Goal: Task Accomplishment & Management: Use online tool/utility

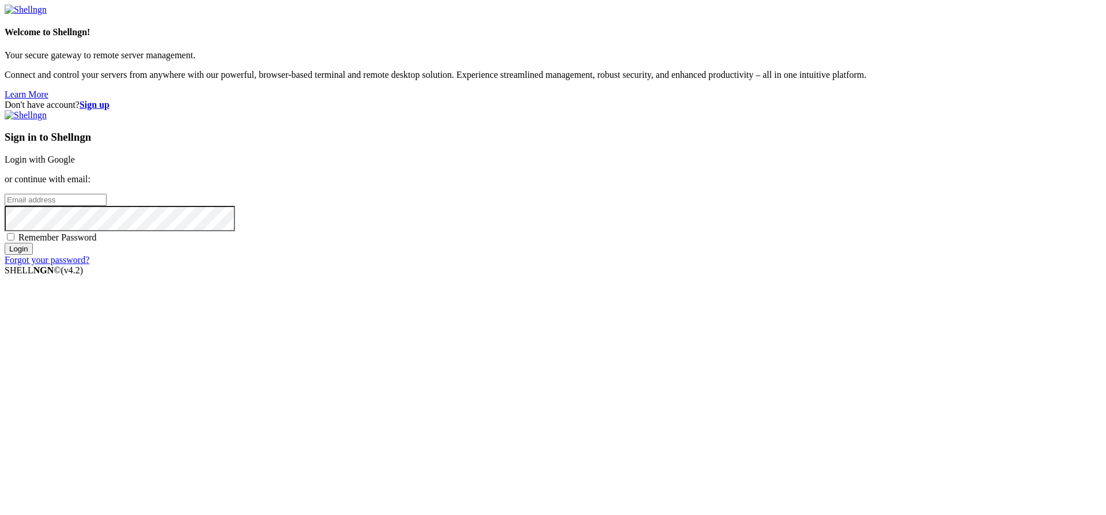
click at [75, 164] on link "Login with Google" at bounding box center [40, 159] width 70 height 10
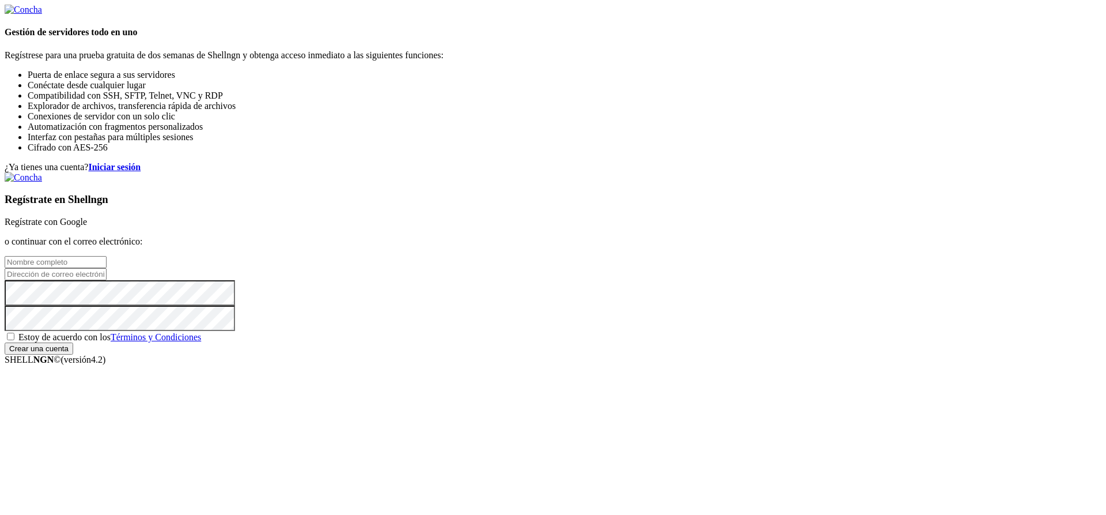
click at [107, 256] on input "text" at bounding box center [56, 262] width 102 height 12
type input "M"
click at [87, 217] on link "Regístrate con Google" at bounding box center [46, 222] width 82 height 10
click at [107, 256] on input "text" at bounding box center [56, 262] width 102 height 12
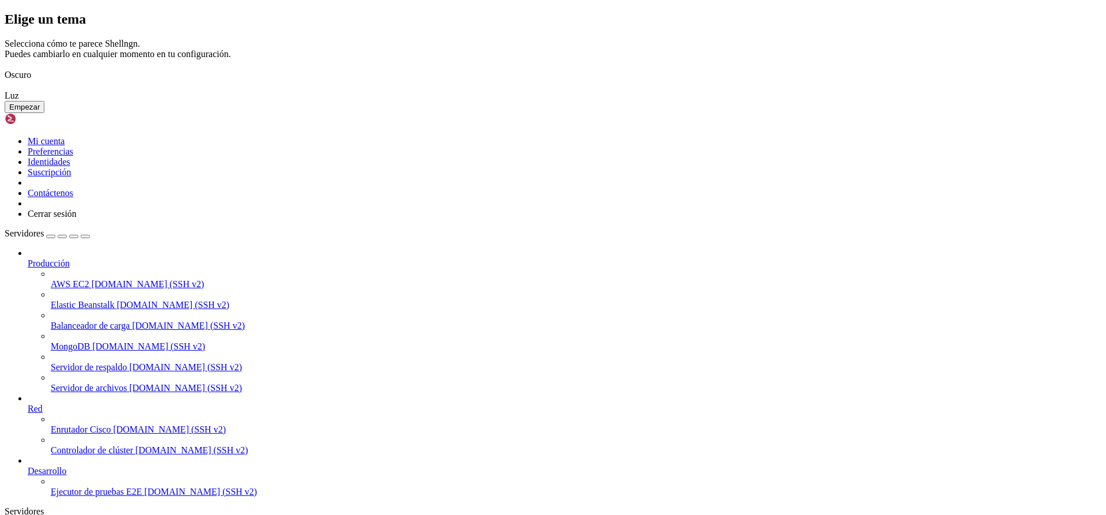
click at [5, 67] on img at bounding box center [5, 67] width 0 height 0
click at [44, 113] on button "Empezar" at bounding box center [25, 107] width 40 height 12
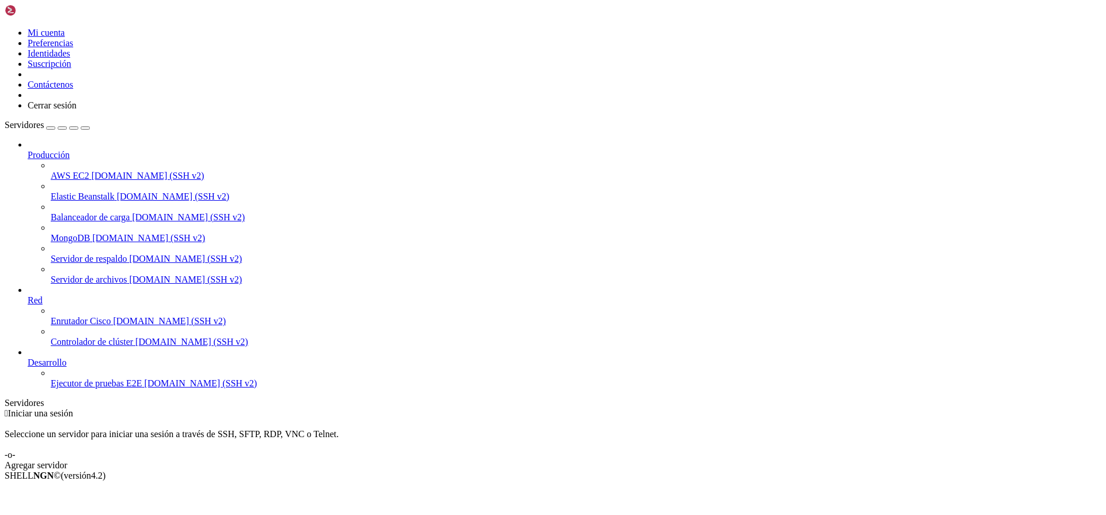
click at [5, 28] on icon at bounding box center [5, 28] width 0 height 0
click at [65, 37] on link "Mi cuenta" at bounding box center [46, 33] width 37 height 10
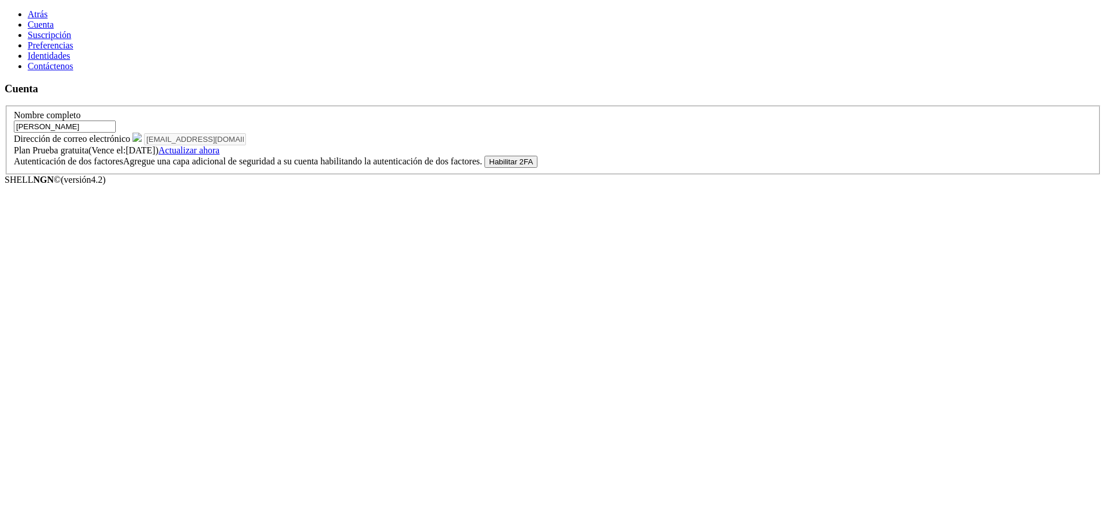
click at [116, 120] on input "Matias" at bounding box center [65, 126] width 102 height 12
click at [28, 9] on link "Atrás" at bounding box center [38, 14] width 20 height 10
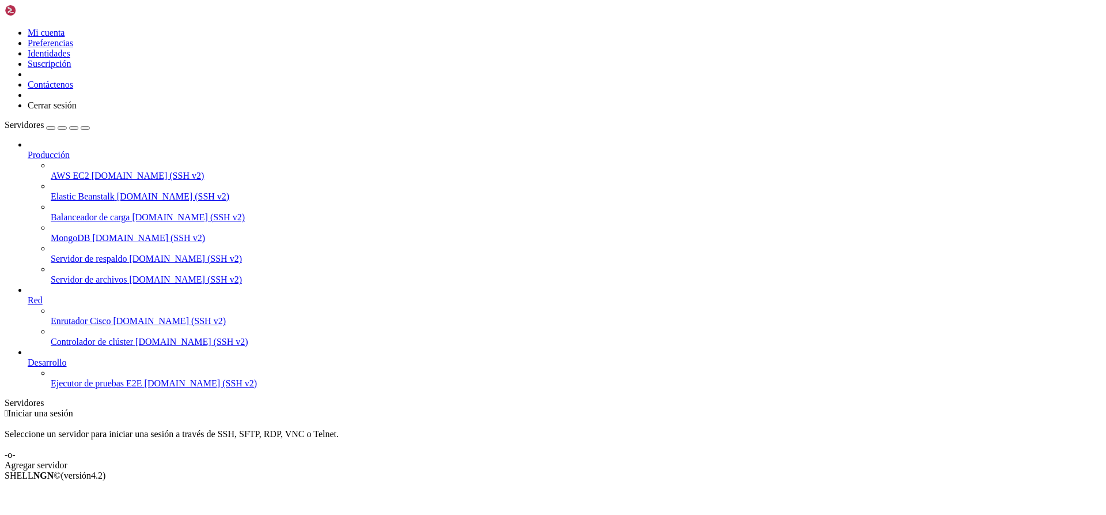
click at [55, 126] on button "button" at bounding box center [50, 127] width 9 height 3
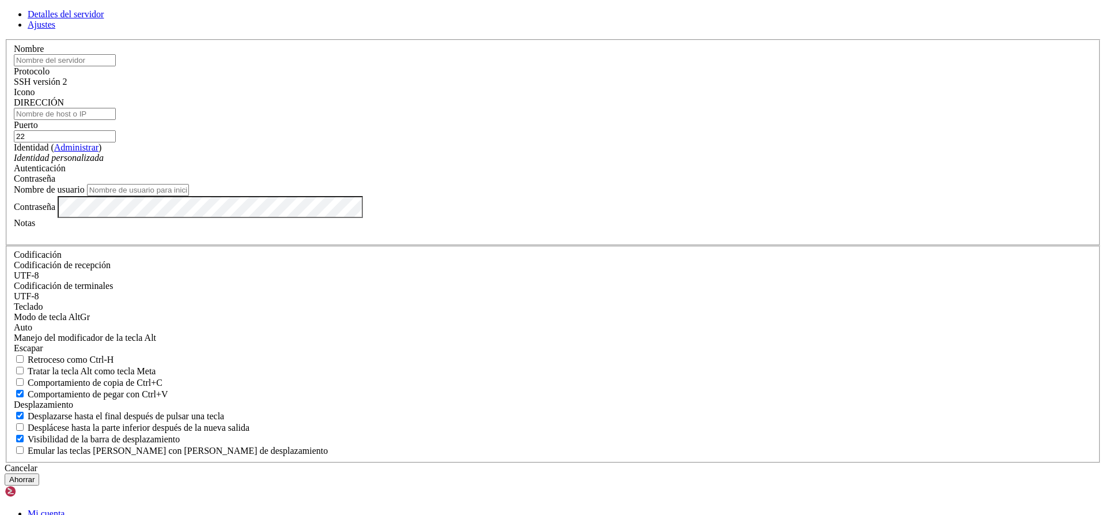
click at [116, 66] on input "text" at bounding box center [65, 60] width 102 height 12
click at [116, 66] on input "Fantasma Howi" at bounding box center [65, 60] width 102 height 12
type input "Fantasma-Howi"
click at [64, 107] on label "DIRECCIÓN" at bounding box center [39, 102] width 50 height 10
click at [116, 120] on input "DIRECCIÓN" at bounding box center [65, 114] width 102 height 12
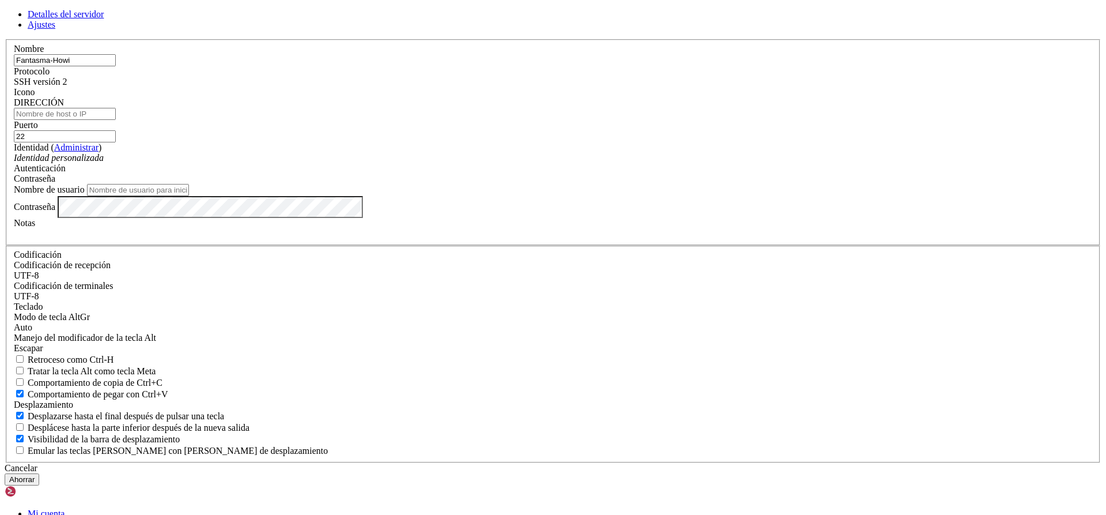
click at [116, 120] on input "DIRECCIÓN" at bounding box center [65, 114] width 102 height 12
type input "2064"
drag, startPoint x: 545, startPoint y: 194, endPoint x: 59, endPoint y: 270, distance: 491.7
click at [61, 268] on div "Detalles del servidor Ajustes Nombre Fantasma-Howi Protocolo SSH versión 2 Icono" at bounding box center [553, 247] width 1097 height 476
click at [818, 247] on div "Detalles del servidor Ajustes Nombre Fantasma-Howi Protocolo SSH versión 2 Icono" at bounding box center [553, 247] width 1097 height 476
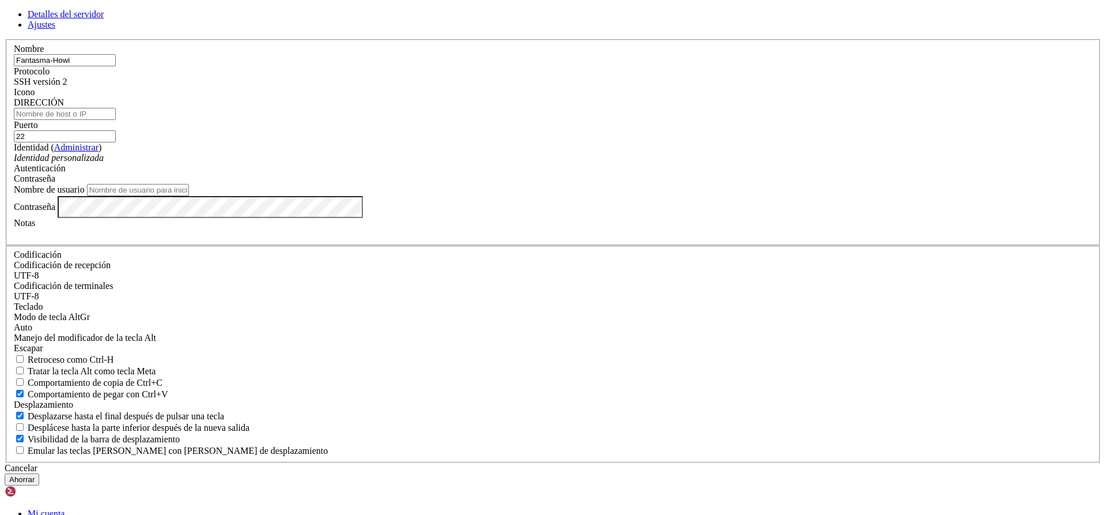
click at [116, 120] on input "DIRECCIÓN" at bounding box center [65, 114] width 102 height 12
paste input "10.0.6.18"
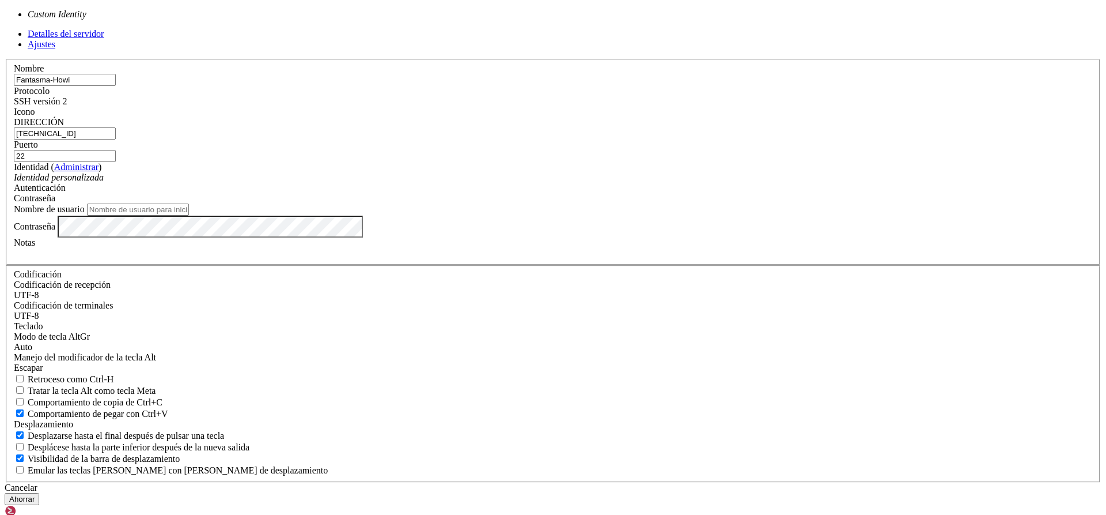
click at [104, 182] on font "Identidad personalizada" at bounding box center [59, 177] width 90 height 10
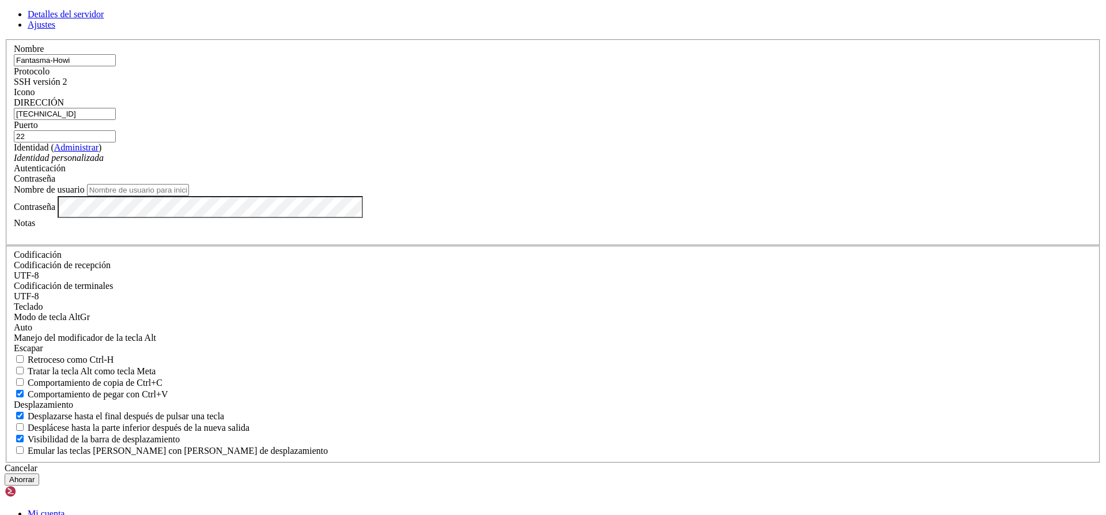
click at [507, 163] on div "Identidad personalizada" at bounding box center [553, 158] width 1079 height 10
click at [670, 184] on div "Contraseña" at bounding box center [553, 178] width 1079 height 10
drag, startPoint x: 499, startPoint y: 194, endPoint x: 149, endPoint y: 194, distance: 350.4
click at [149, 194] on div "Detalles del servidor Ajustes Nombre Fantasma-Howi Protocolo SSH versión 2 Icono" at bounding box center [553, 247] width 1097 height 476
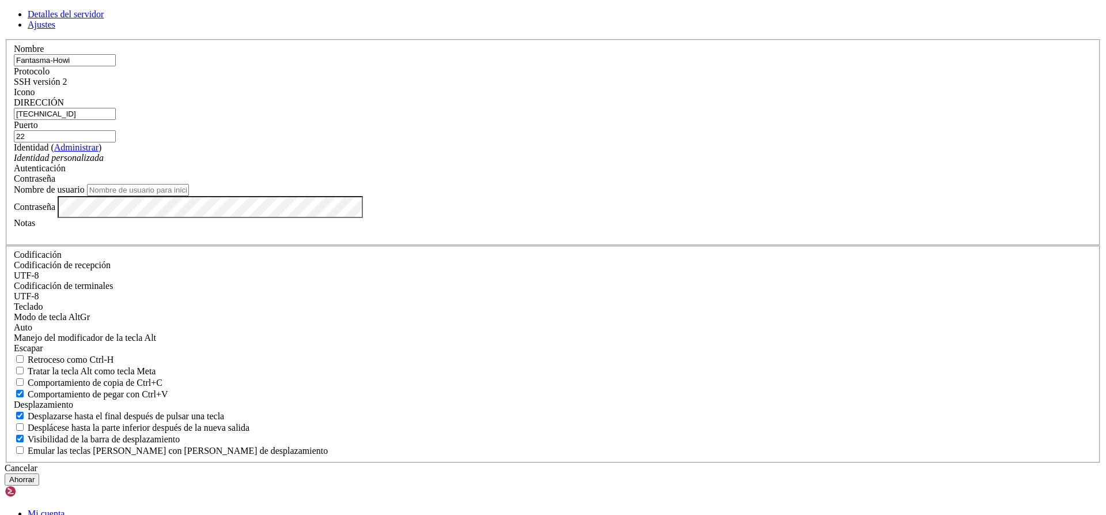
type input "20.64.252.118"
click at [189, 196] on input "Nombre de usuario" at bounding box center [138, 190] width 102 height 12
type input "adminprofe"
click at [35, 475] on font "Ahorrar" at bounding box center [21, 479] width 25 height 9
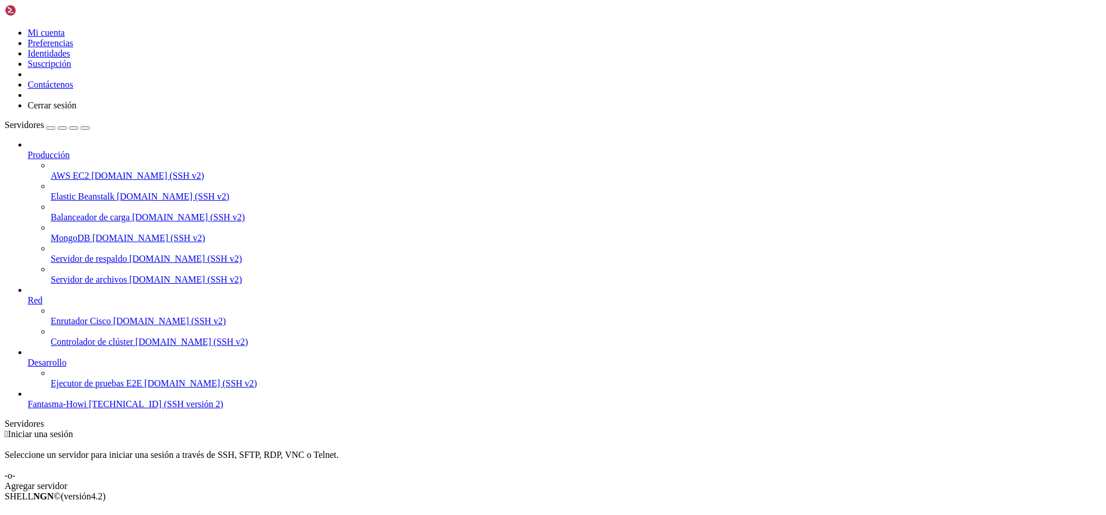
click at [89, 409] on font "20.64.252.118 (SSH versión 2)" at bounding box center [156, 404] width 134 height 10
